Goal: Task Accomplishment & Management: Manage account settings

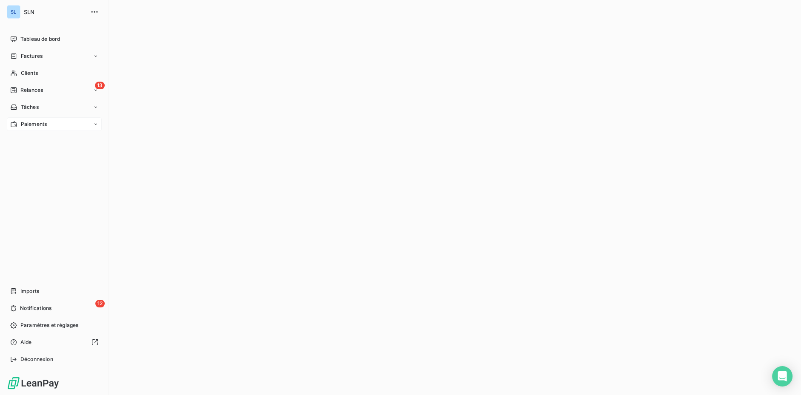
click at [59, 123] on div "Paiements" at bounding box center [54, 124] width 95 height 14
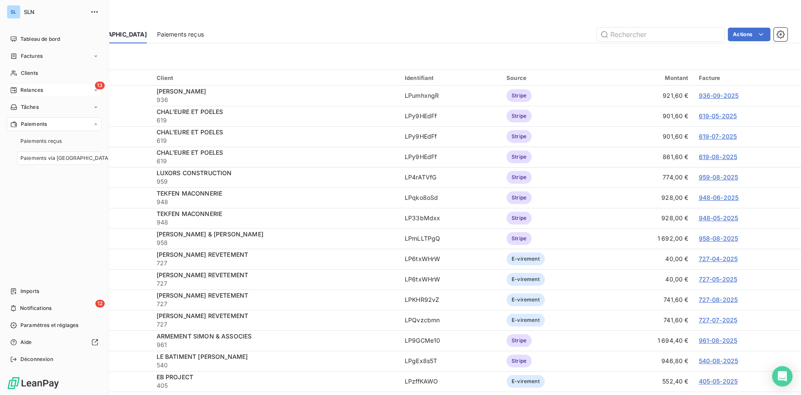
click at [50, 88] on div "13 Relances" at bounding box center [54, 90] width 95 height 14
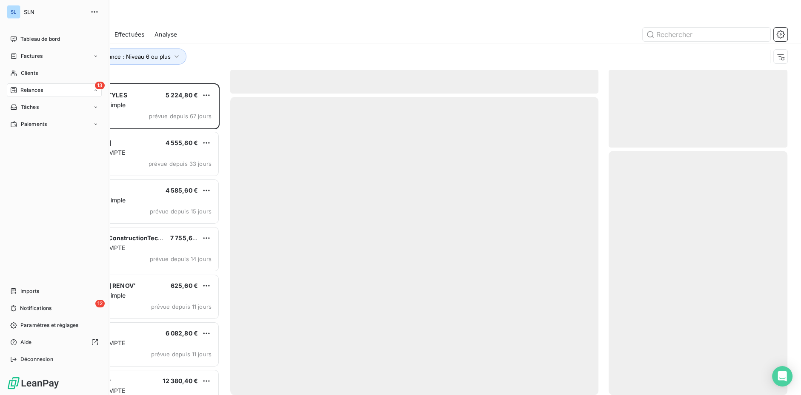
scroll to position [312, 179]
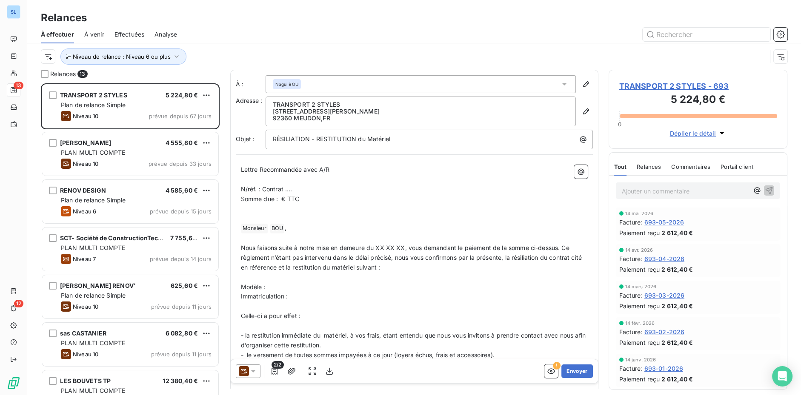
click at [283, 30] on div at bounding box center [487, 35] width 600 height 14
